Goal: Task Accomplishment & Management: Use online tool/utility

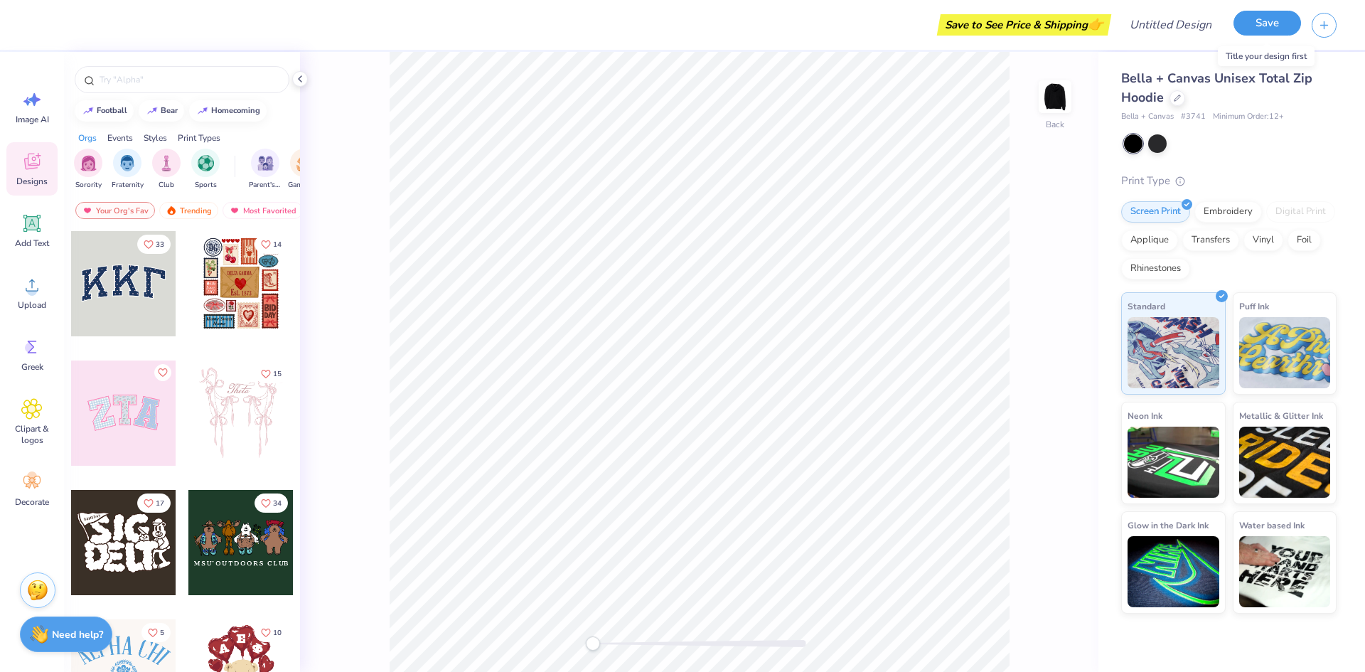
click at [1268, 29] on button "Save" at bounding box center [1267, 23] width 68 height 25
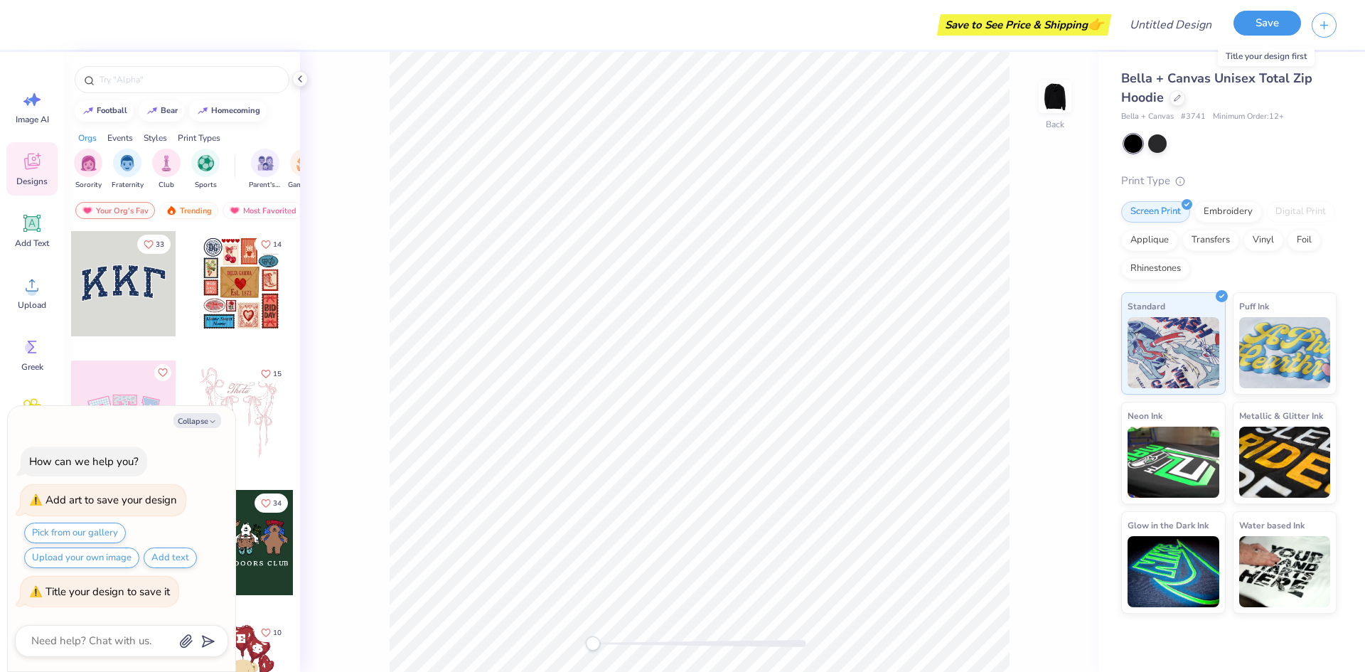
click at [1293, 17] on button "Save" at bounding box center [1267, 23] width 68 height 25
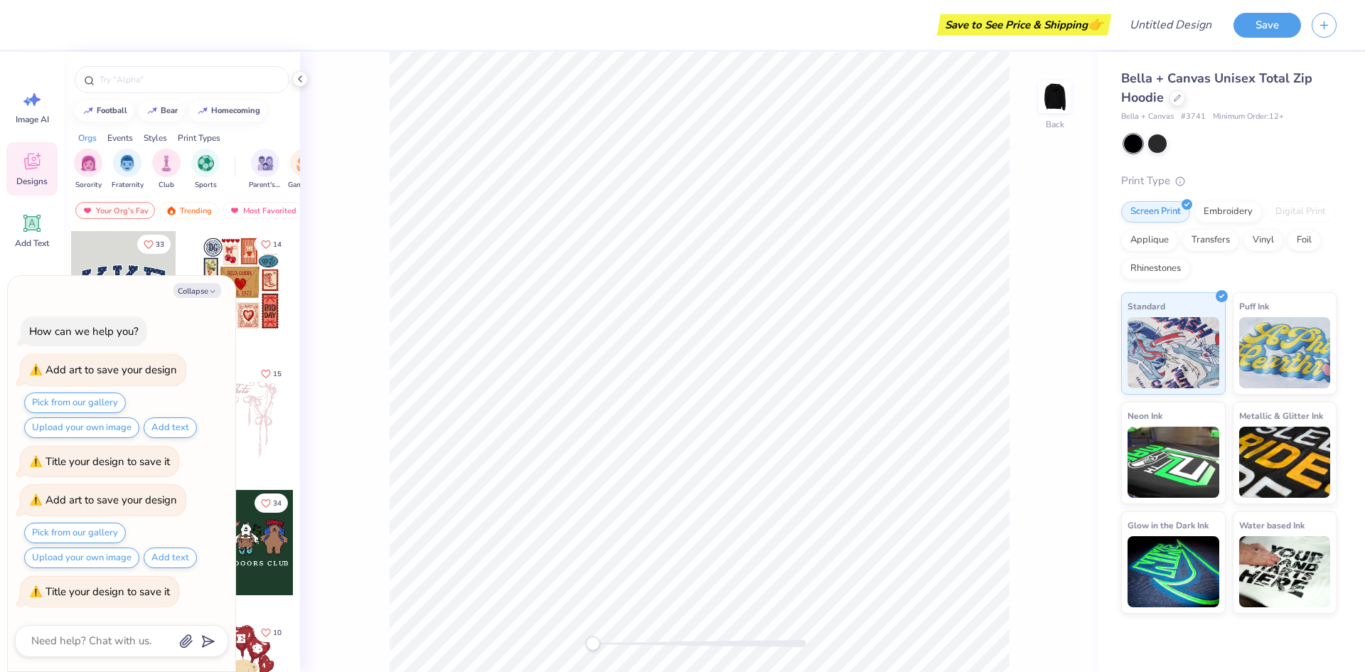
click at [1053, 26] on div "Save to See Price & Shipping 👉" at bounding box center [1023, 24] width 167 height 21
click at [1205, 23] on input "Design Title" at bounding box center [1152, 25] width 139 height 28
click at [1297, 26] on button "Save" at bounding box center [1267, 23] width 68 height 25
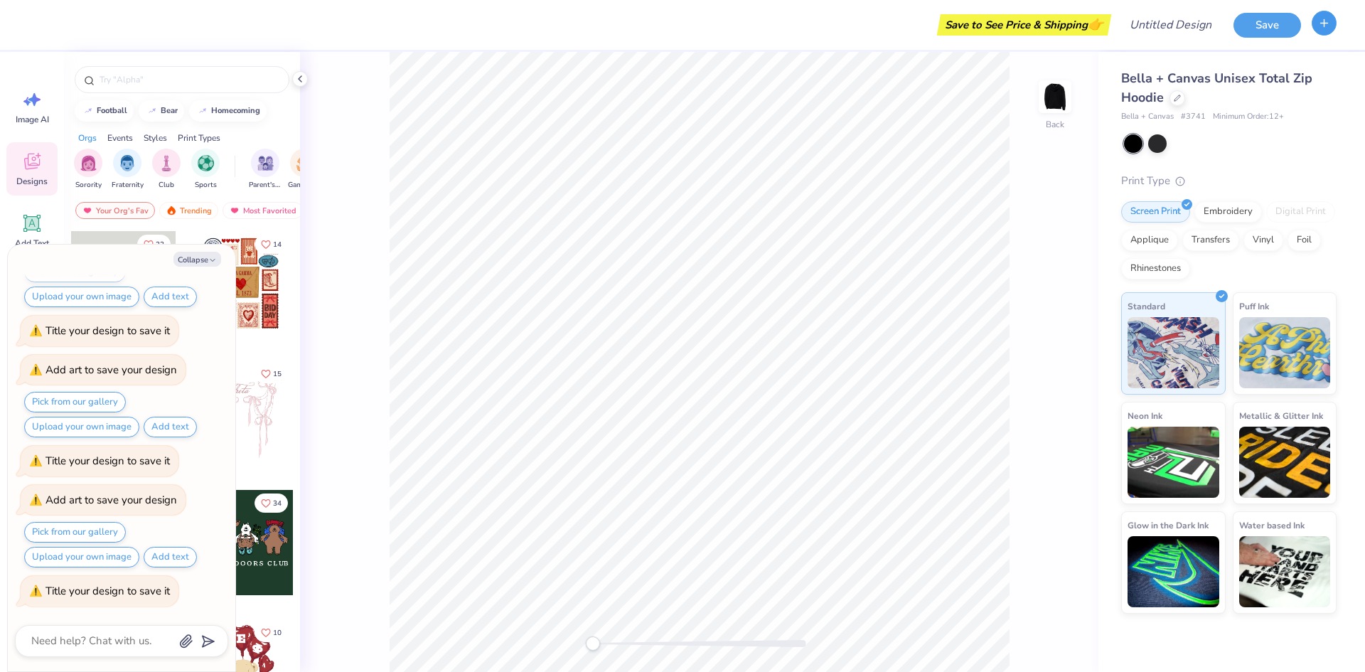
click at [1320, 24] on icon "button" at bounding box center [1324, 23] width 12 height 12
click at [1264, 21] on button "Save" at bounding box center [1267, 23] width 68 height 25
type textarea "x"
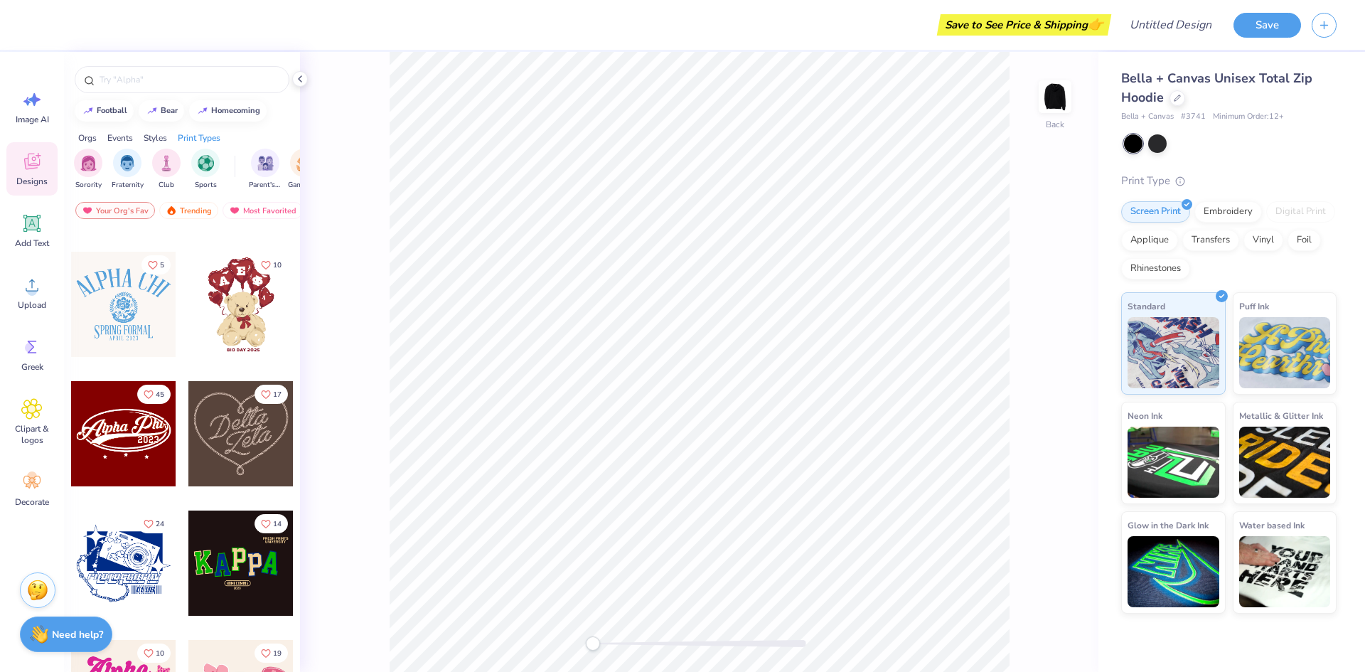
scroll to position [355, 0]
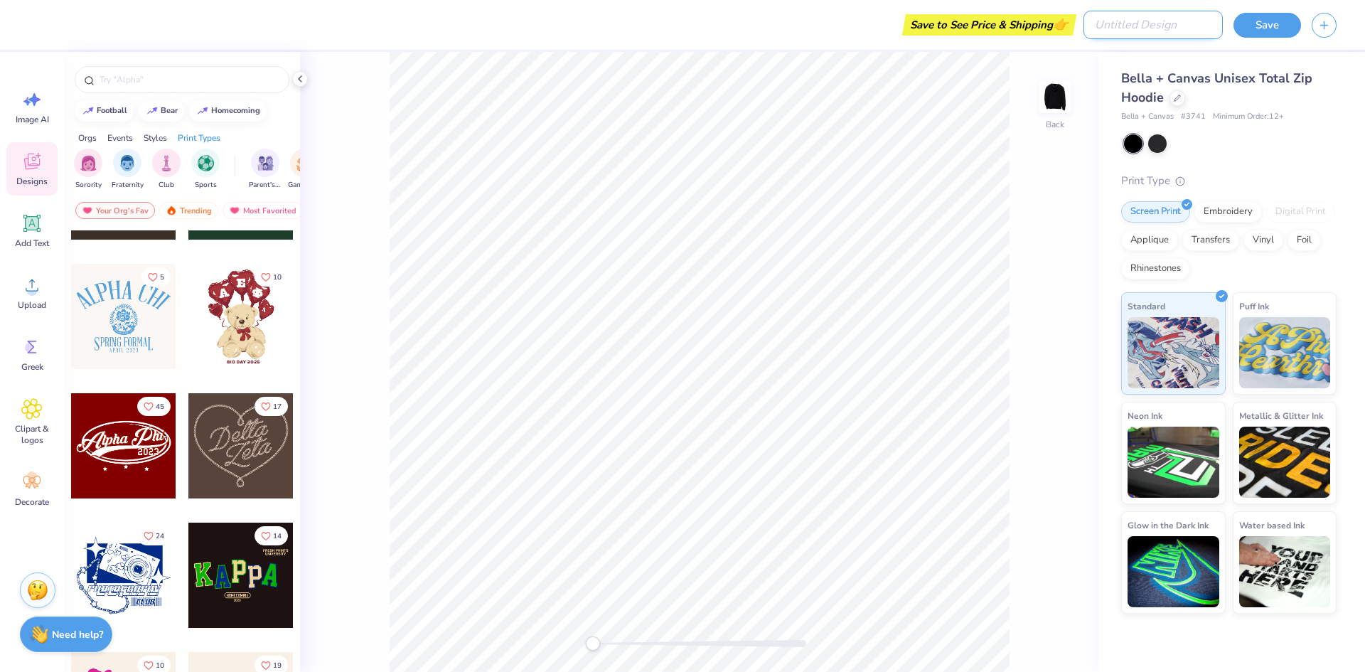
click at [1196, 23] on input "Design Title" at bounding box center [1152, 25] width 139 height 28
type input "1"
click at [1262, 29] on button "Save" at bounding box center [1267, 23] width 68 height 25
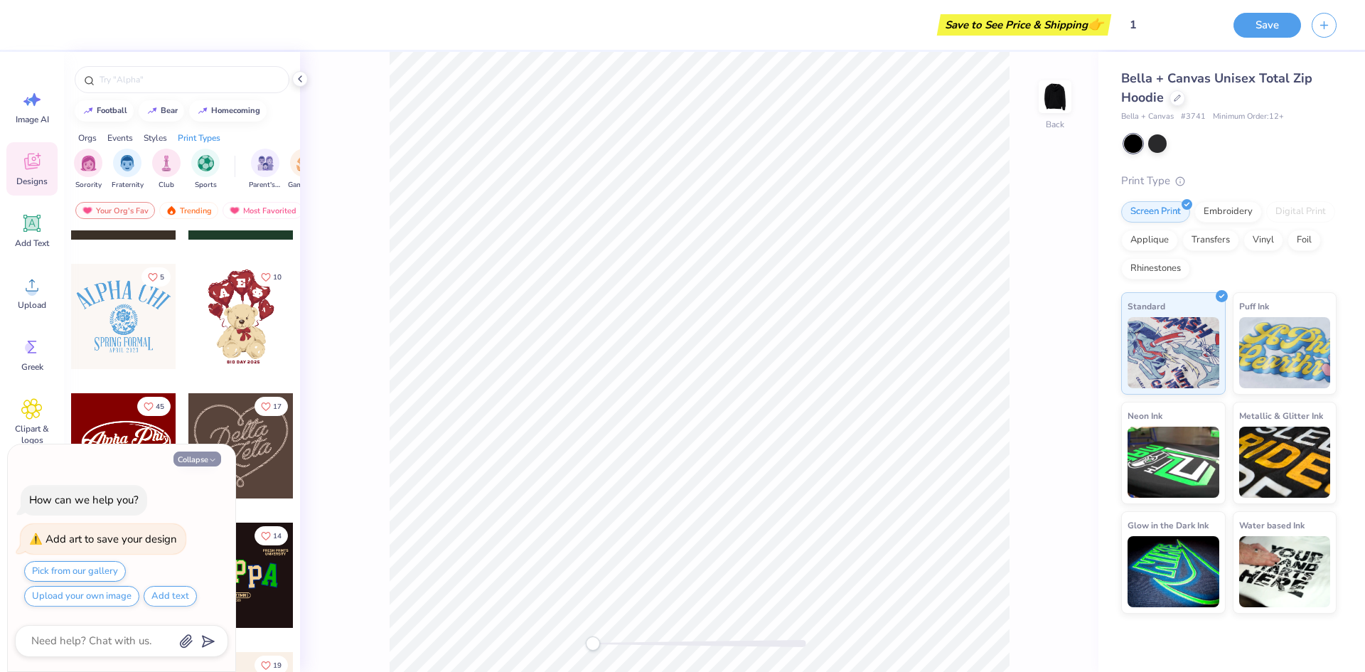
click at [190, 453] on button "Collapse" at bounding box center [197, 458] width 48 height 15
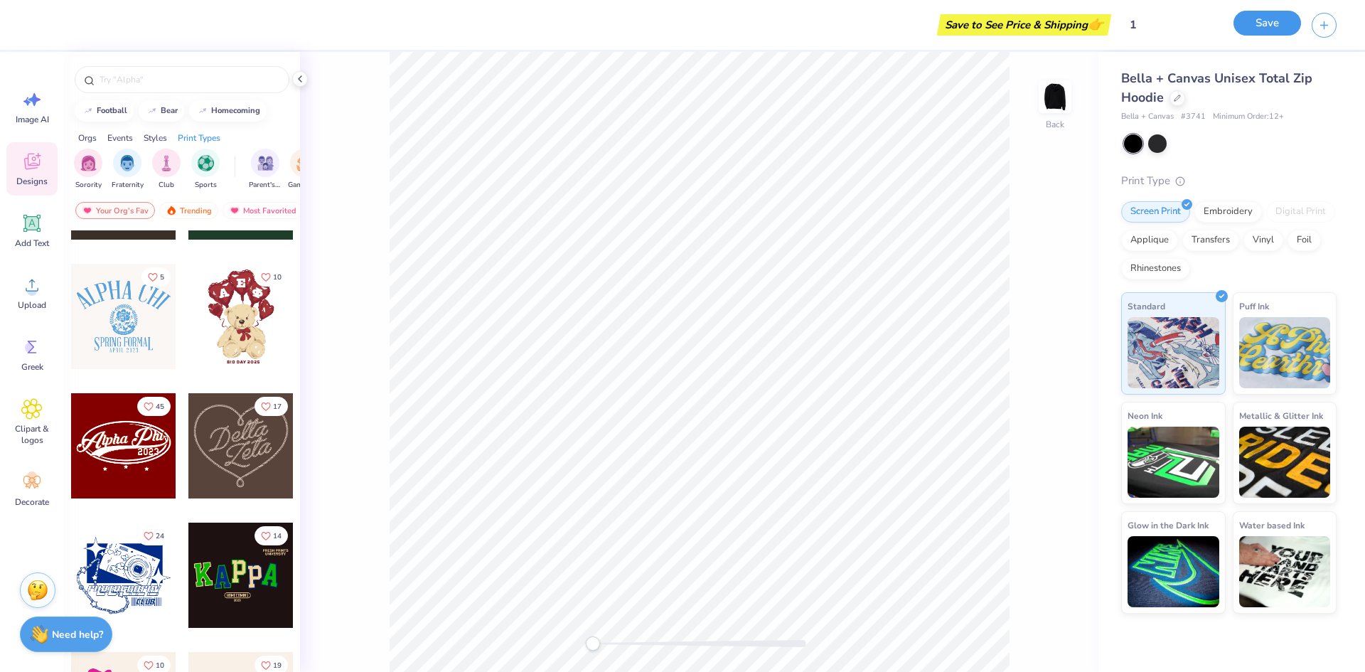
drag, startPoint x: 1262, startPoint y: 17, endPoint x: 1274, endPoint y: 16, distance: 11.4
click at [1262, 17] on button "Save" at bounding box center [1267, 23] width 68 height 25
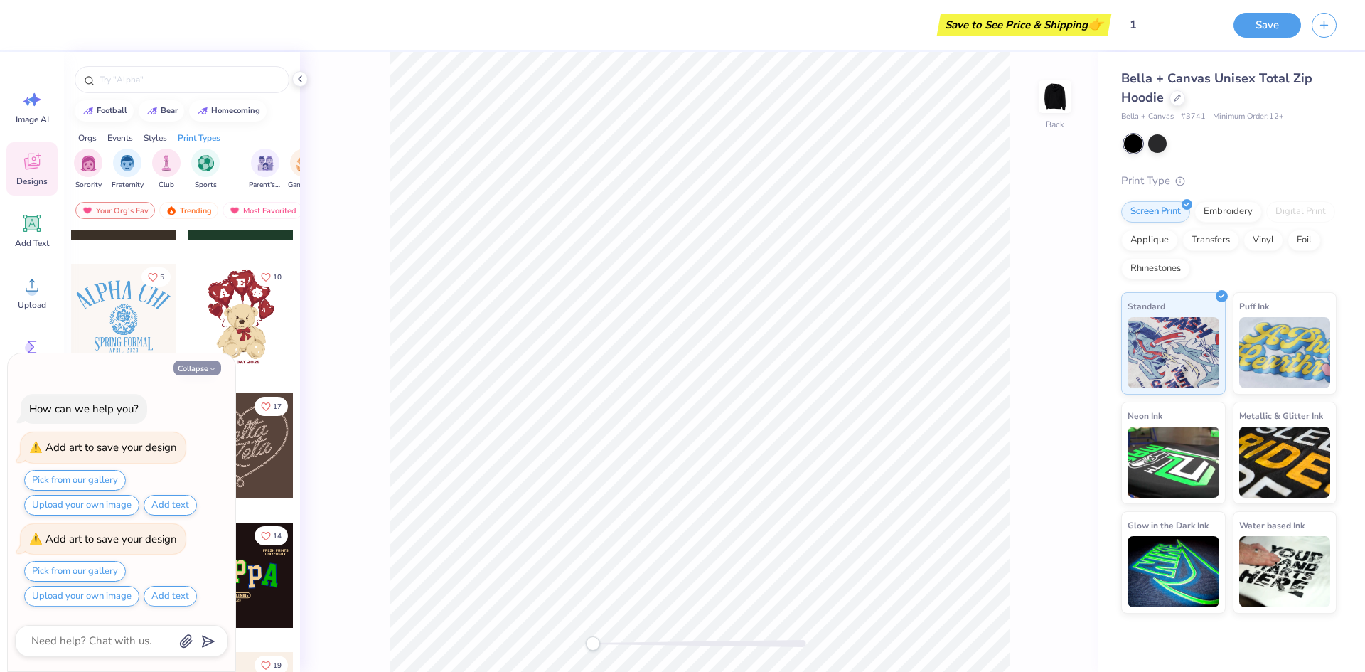
drag, startPoint x: 208, startPoint y: 365, endPoint x: 169, endPoint y: 353, distance: 40.7
click at [208, 365] on icon "button" at bounding box center [212, 369] width 9 height 9
type textarea "x"
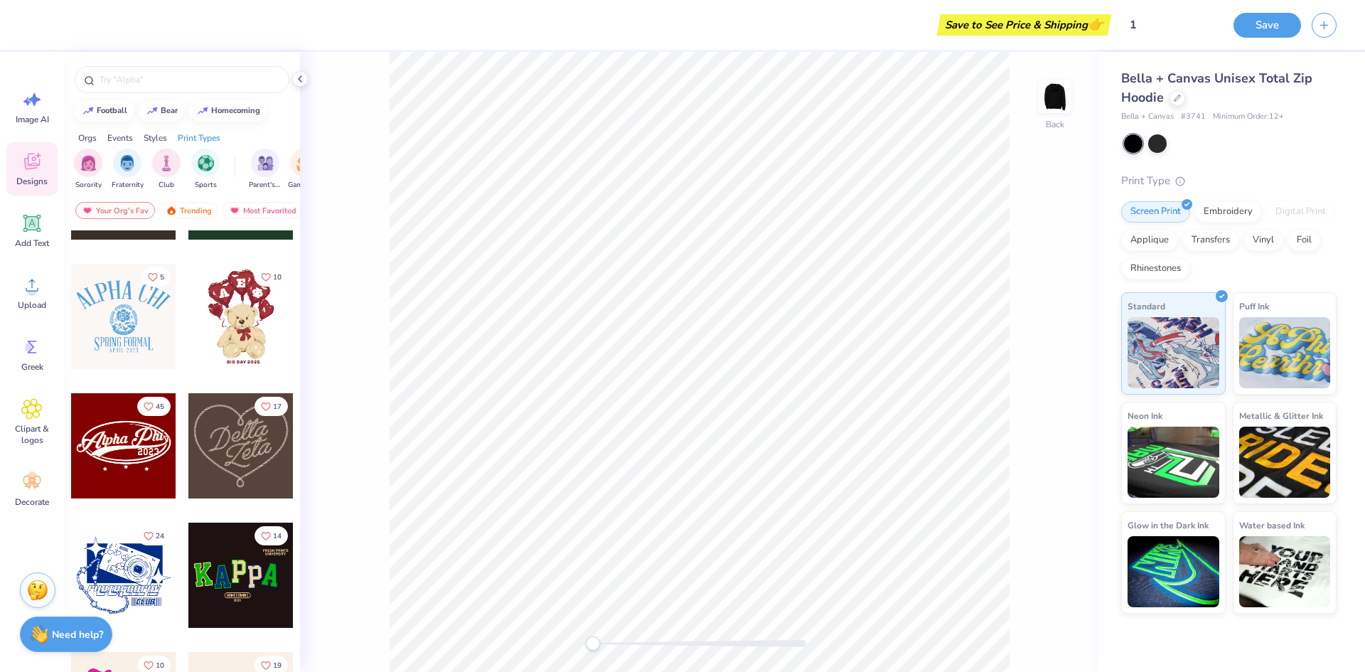
click at [109, 321] on div at bounding box center [123, 316] width 105 height 105
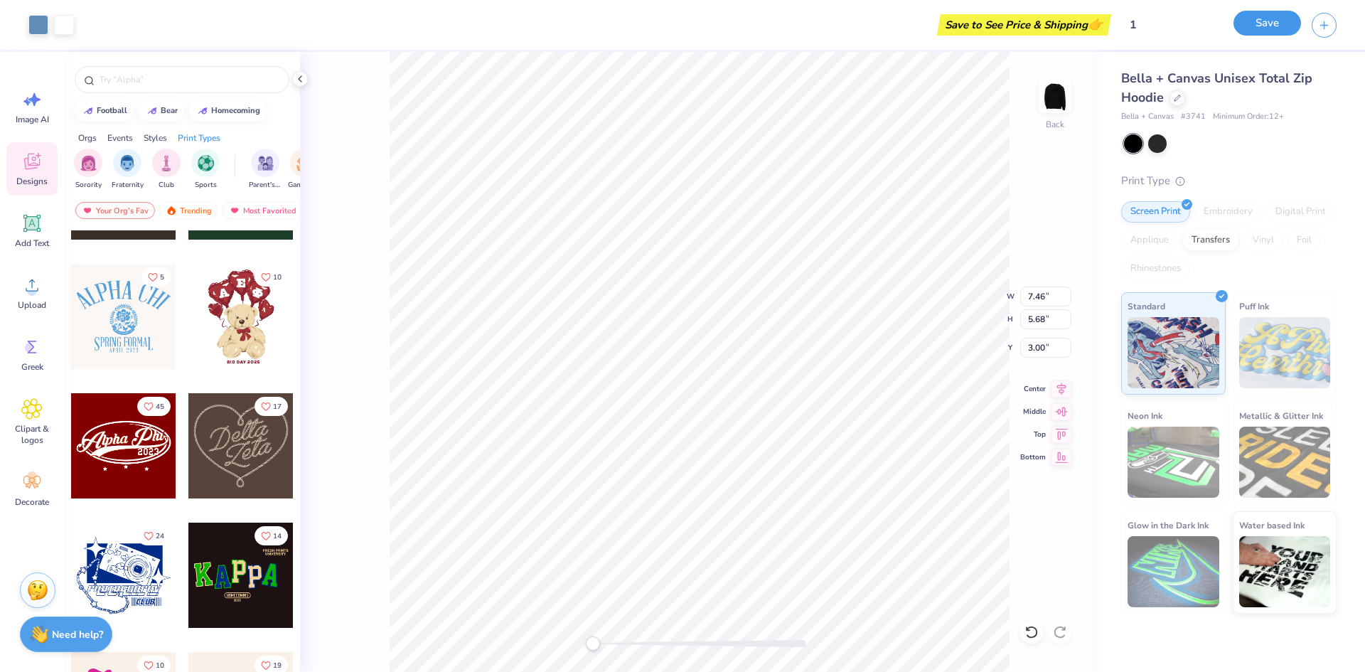
click at [1272, 25] on button "Save" at bounding box center [1267, 23] width 68 height 25
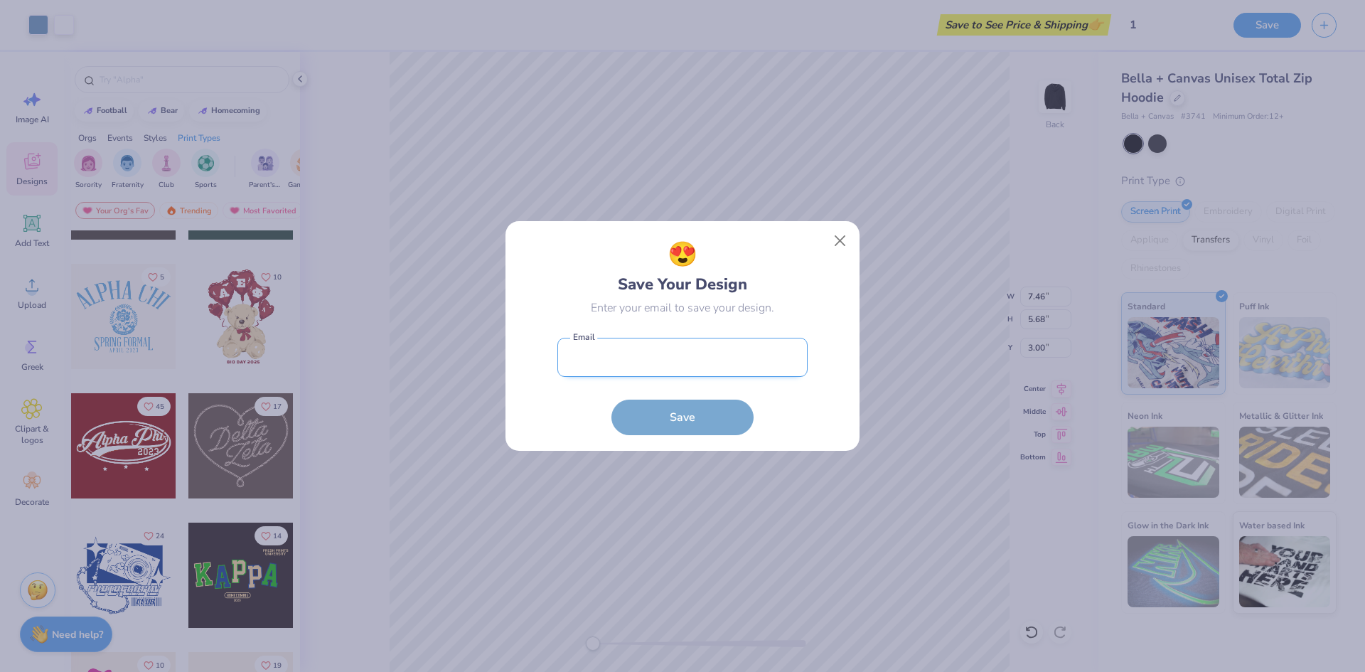
click at [720, 363] on input "email" at bounding box center [682, 357] width 250 height 39
click at [847, 239] on button "Close" at bounding box center [840, 240] width 27 height 27
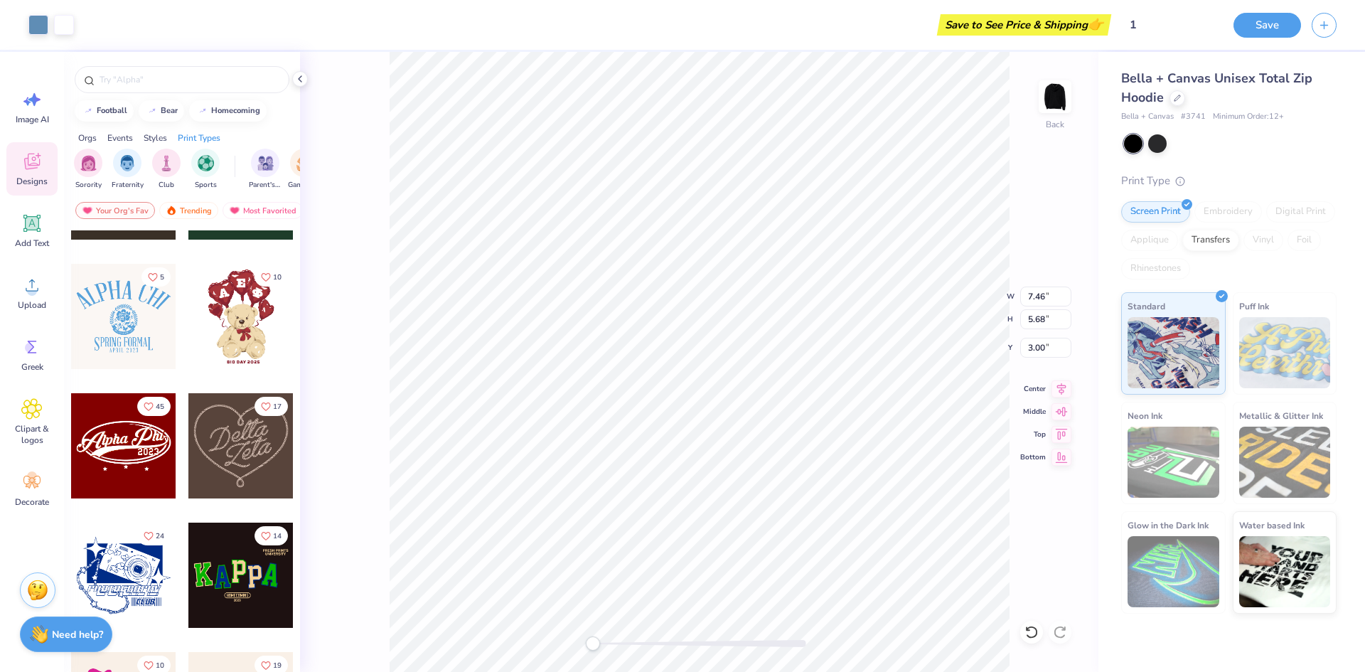
click at [1051, 12] on div "Save to See Price & Shipping 👉" at bounding box center [596, 25] width 1023 height 50
drag, startPoint x: 1066, startPoint y: 23, endPoint x: 1097, endPoint y: 28, distance: 31.7
click at [1067, 24] on div "Save to See Price & Shipping 👉" at bounding box center [1023, 24] width 167 height 21
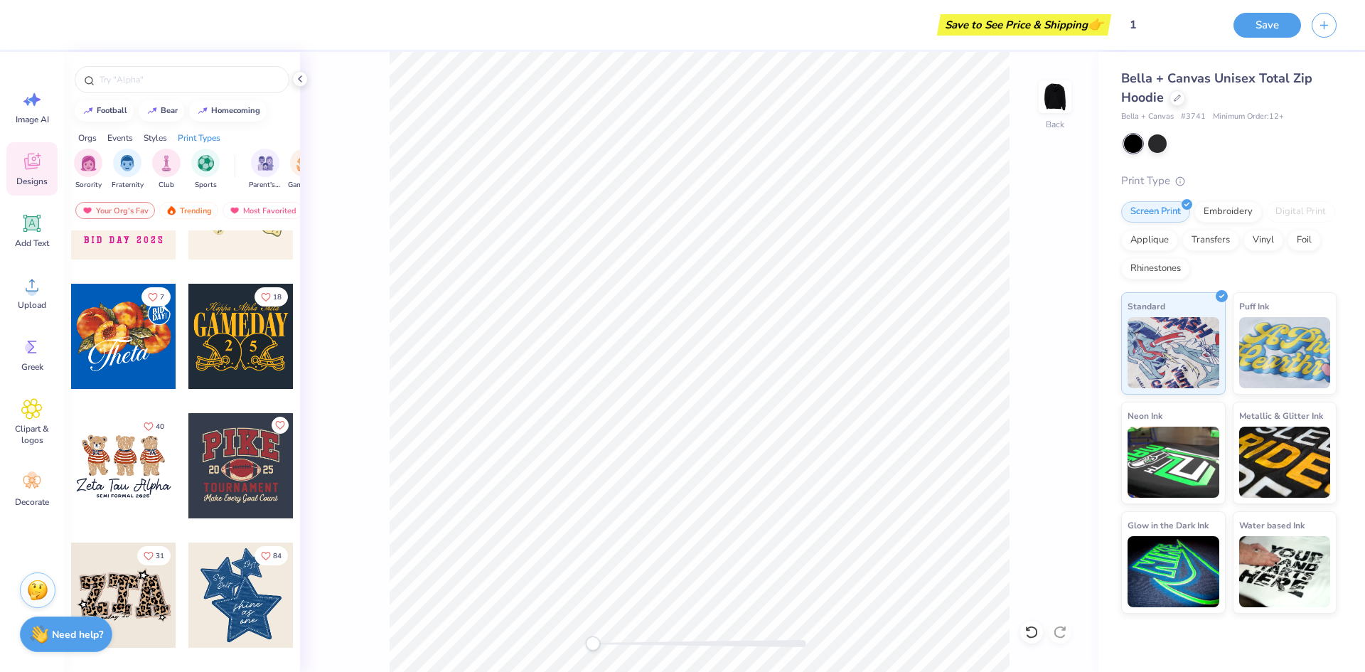
scroll to position [1208, 0]
